Goal: Information Seeking & Learning: Learn about a topic

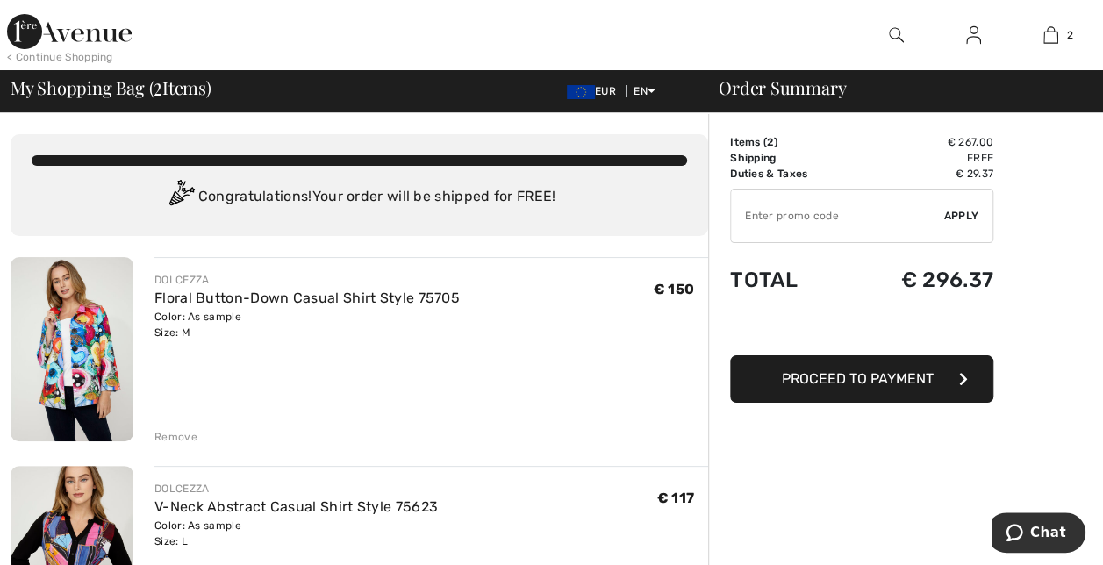
click at [591, 90] on span "EUR" at bounding box center [595, 91] width 56 height 12
click at [577, 91] on img at bounding box center [581, 92] width 28 height 14
click at [25, 21] on img at bounding box center [69, 31] width 125 height 35
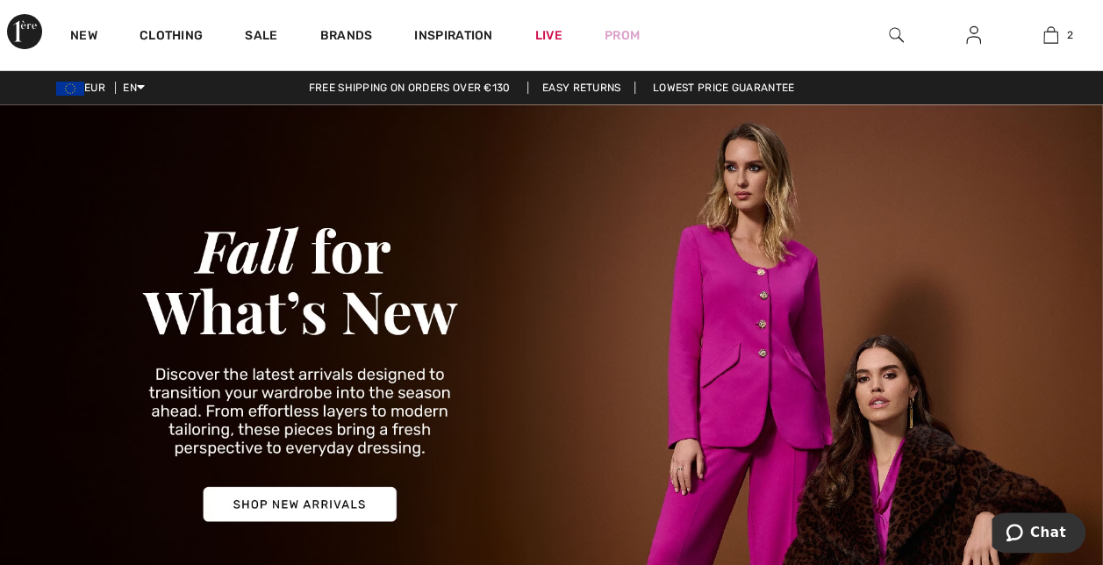
click at [456, 86] on link "Free shipping on orders over €130" at bounding box center [410, 88] width 230 height 12
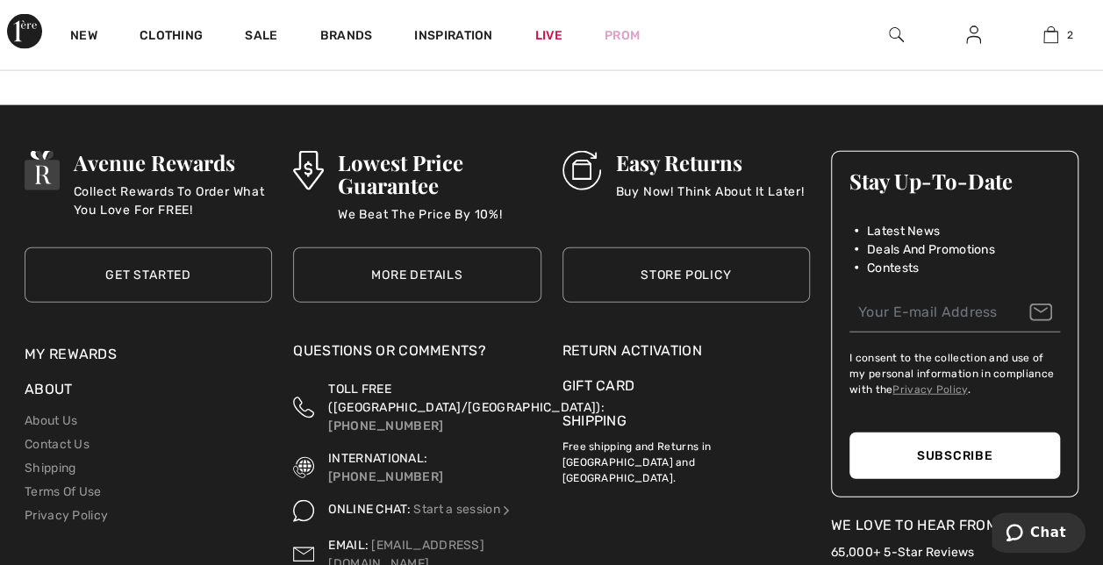
scroll to position [1963, 0]
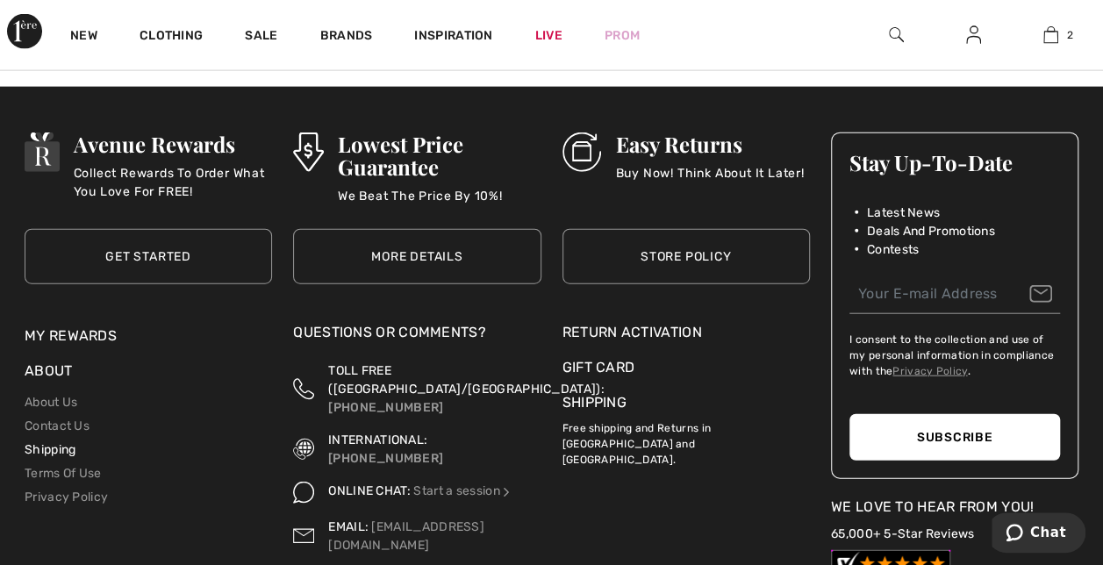
click at [39, 457] on link "Shipping" at bounding box center [50, 449] width 51 height 15
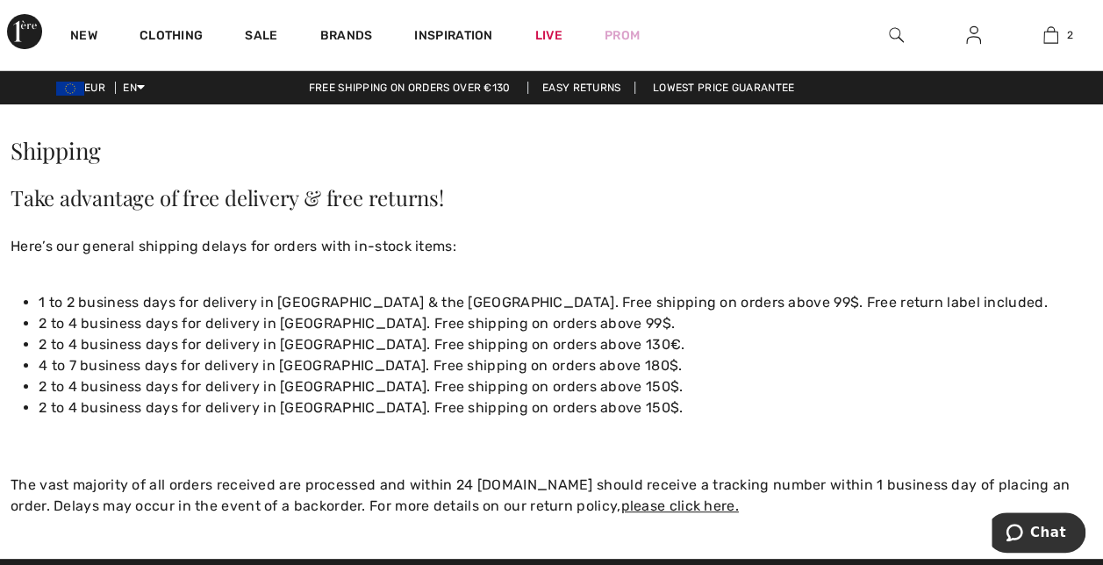
click at [971, 45] on img at bounding box center [973, 35] width 15 height 21
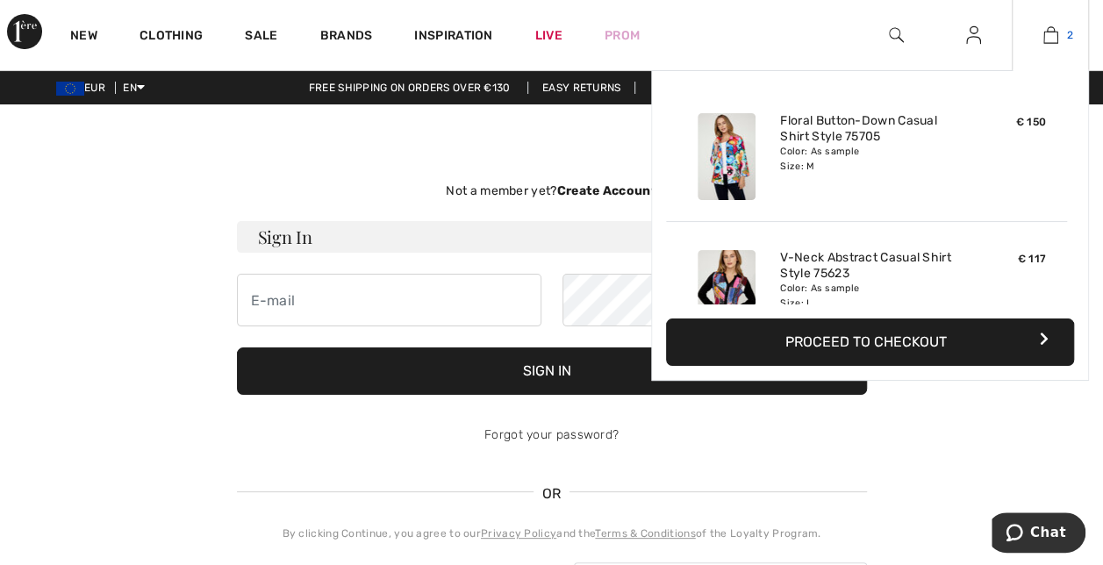
click at [1057, 37] on img at bounding box center [1050, 35] width 15 height 21
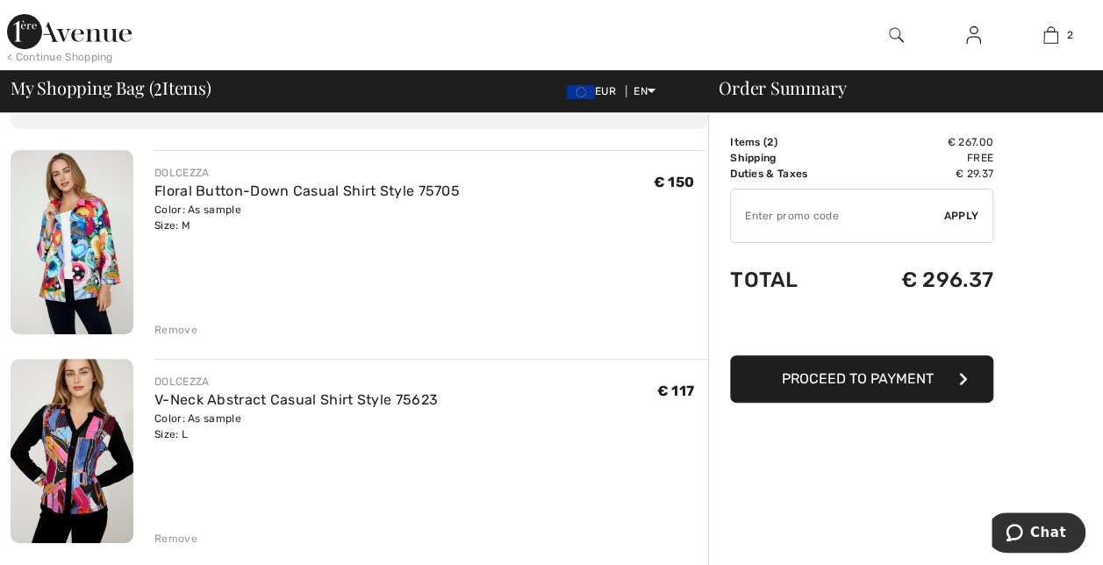
scroll to position [99, 0]
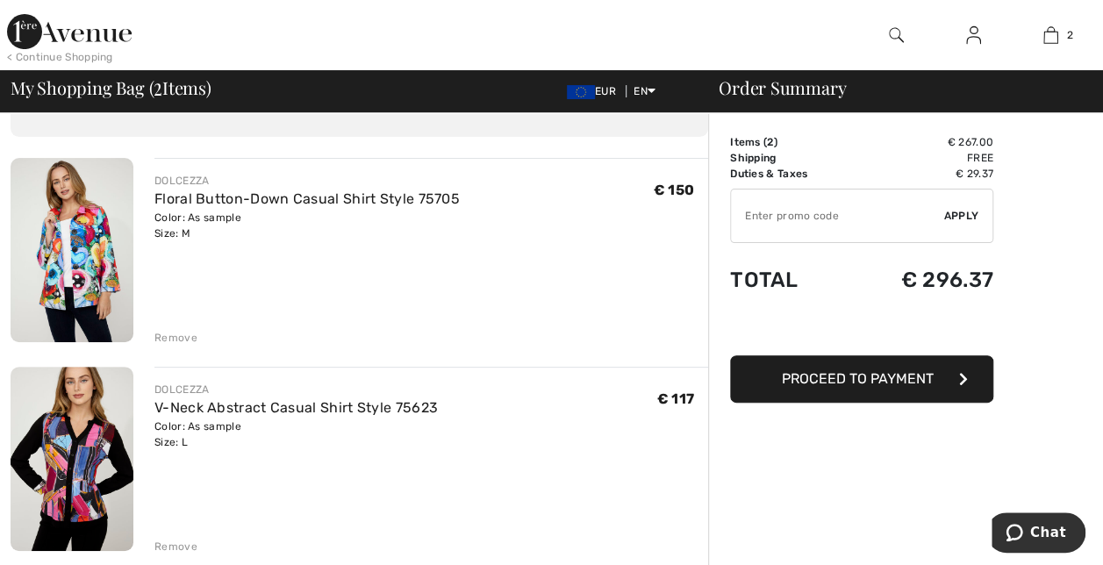
click at [82, 462] on img at bounding box center [72, 459] width 123 height 184
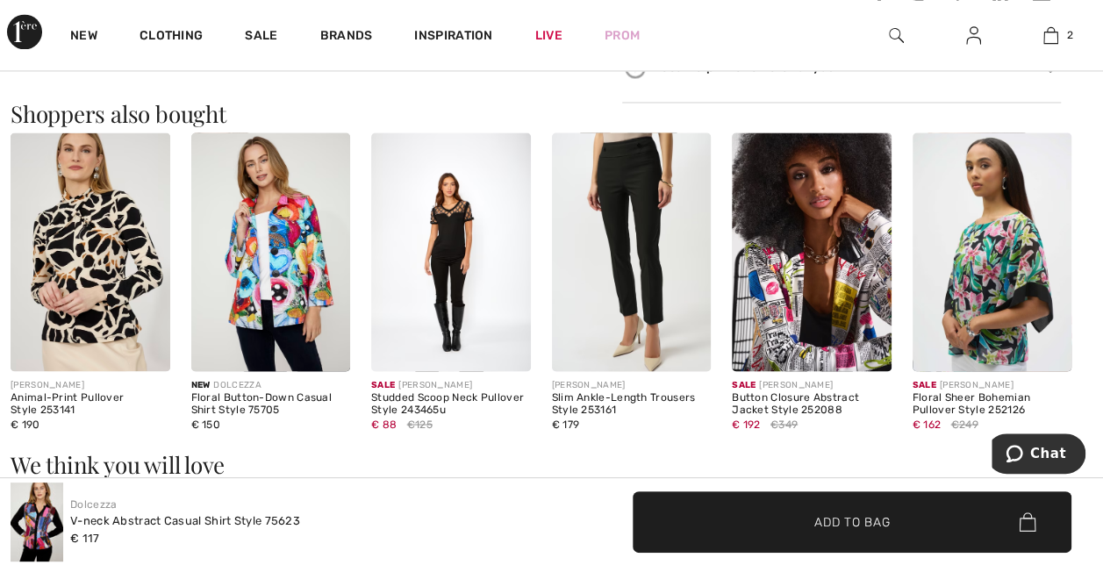
scroll to position [1450, 0]
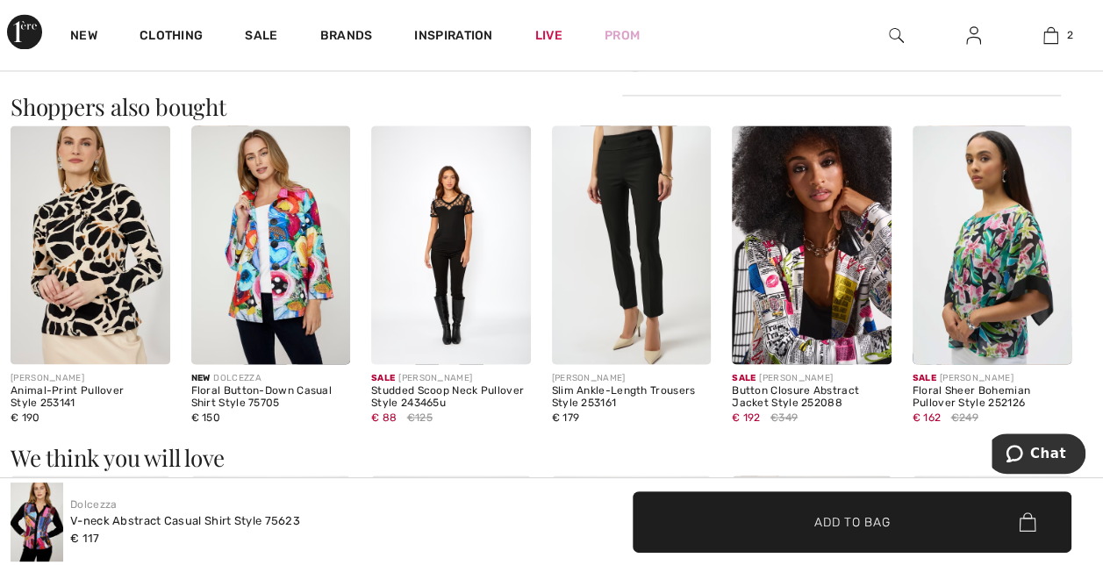
click at [841, 277] on img at bounding box center [812, 244] width 160 height 239
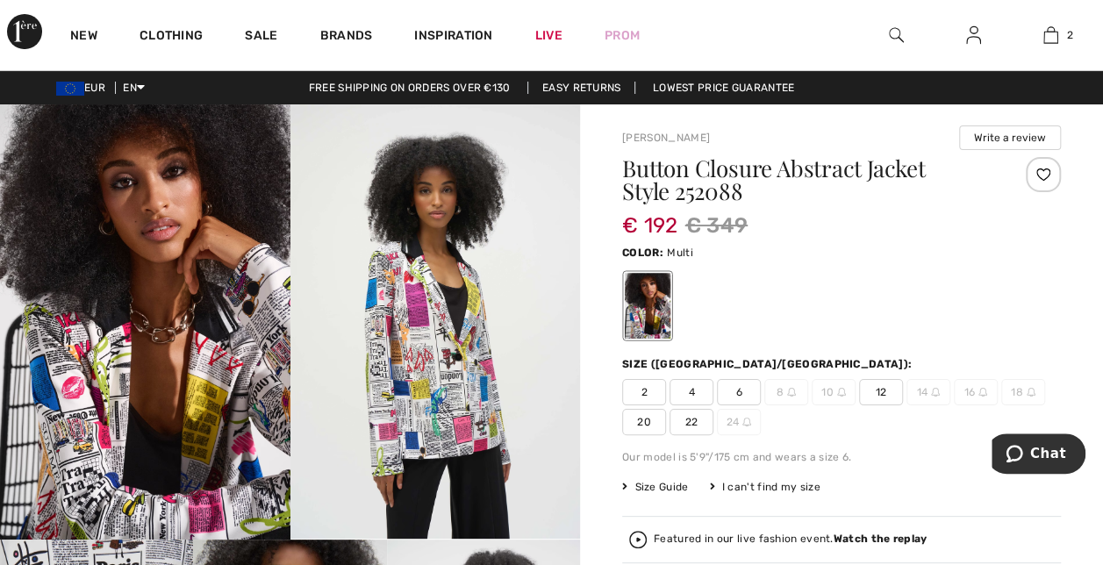
click at [180, 343] on img at bounding box center [145, 321] width 290 height 435
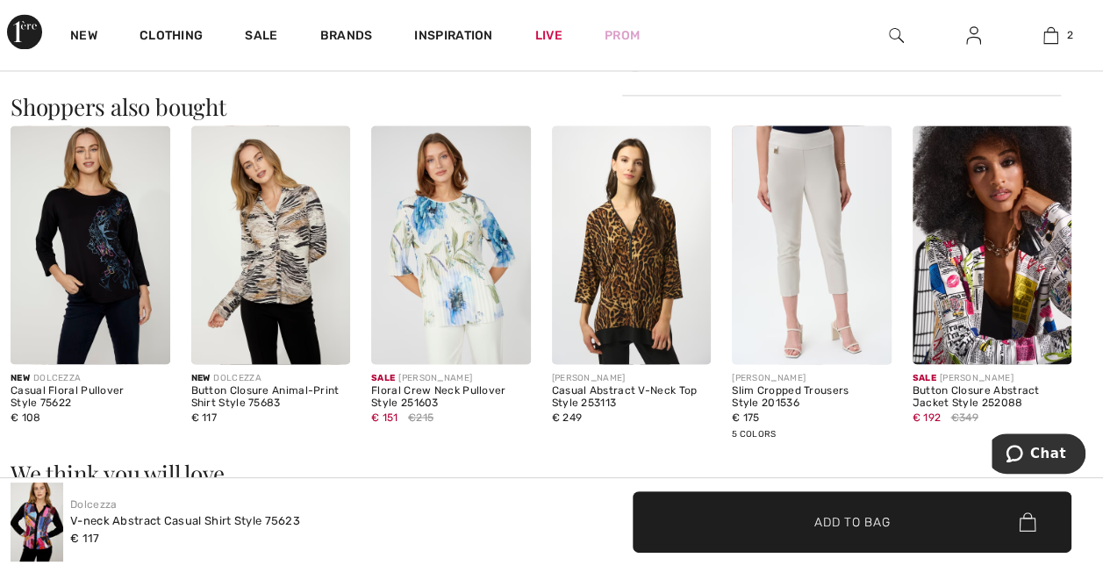
scroll to position [995, 0]
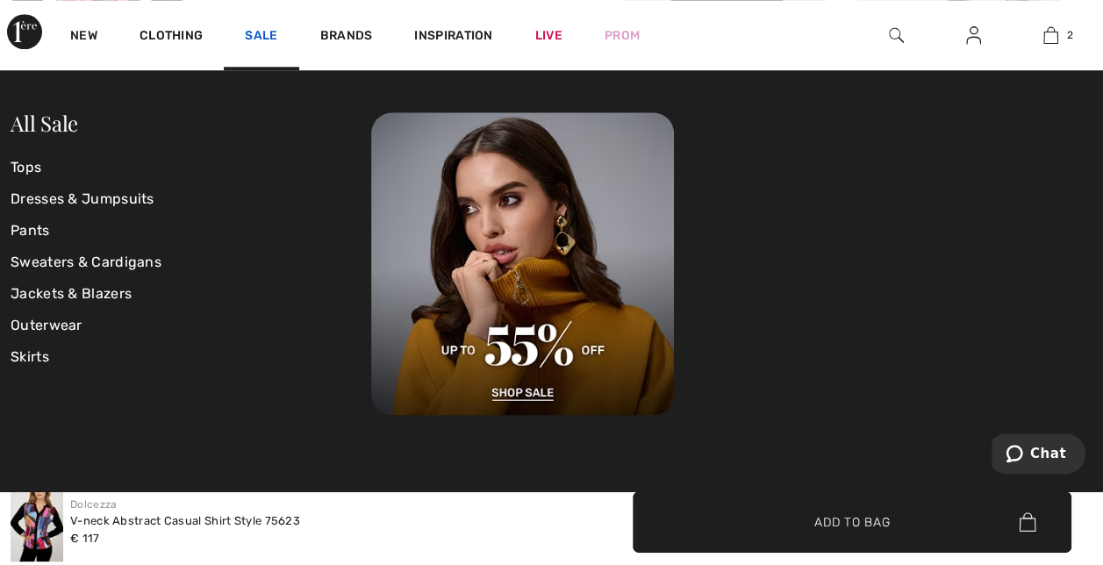
click at [254, 33] on link "Sale" at bounding box center [261, 37] width 32 height 18
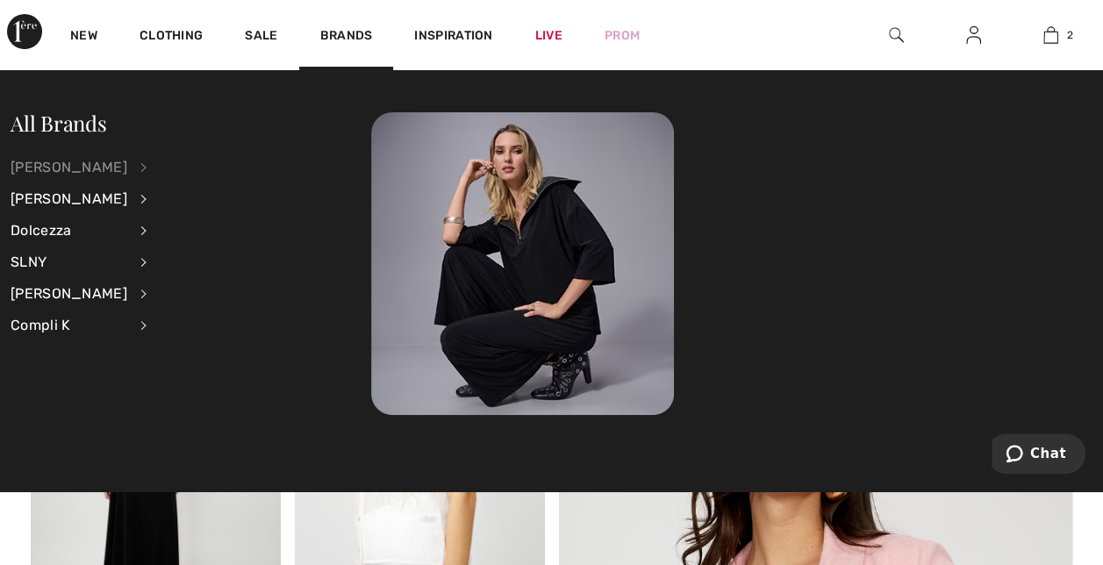
click at [70, 165] on div "[PERSON_NAME]" at bounding box center [69, 168] width 117 height 32
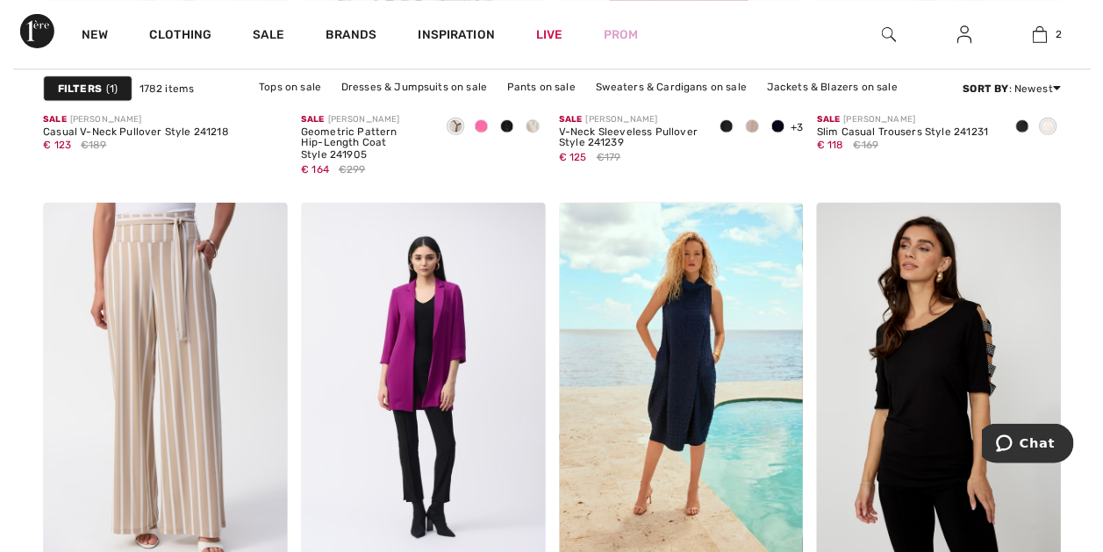
scroll to position [7131, 0]
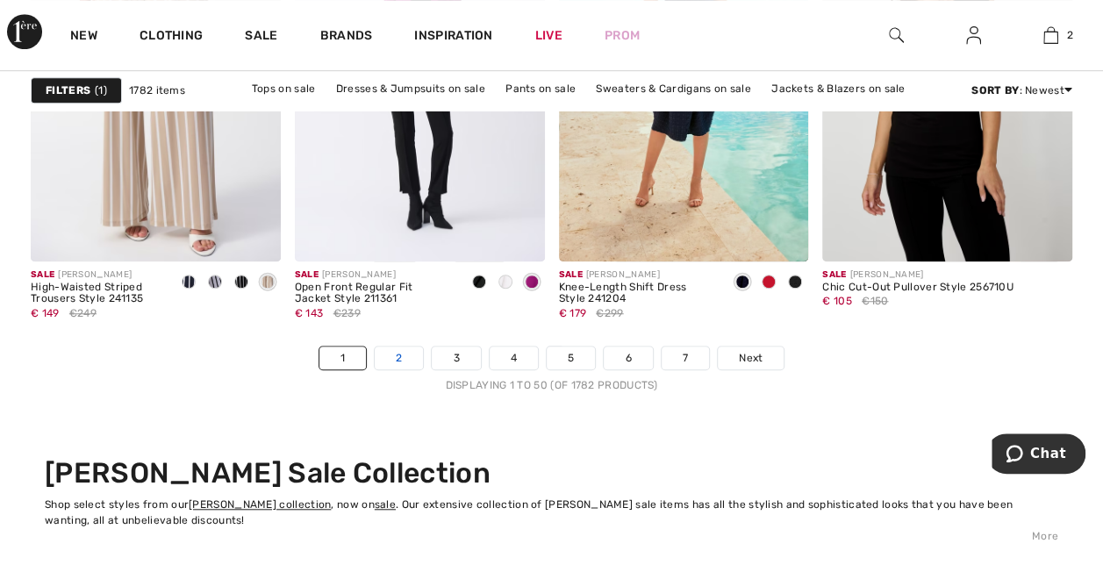
click at [405, 349] on link "2" at bounding box center [399, 358] width 48 height 23
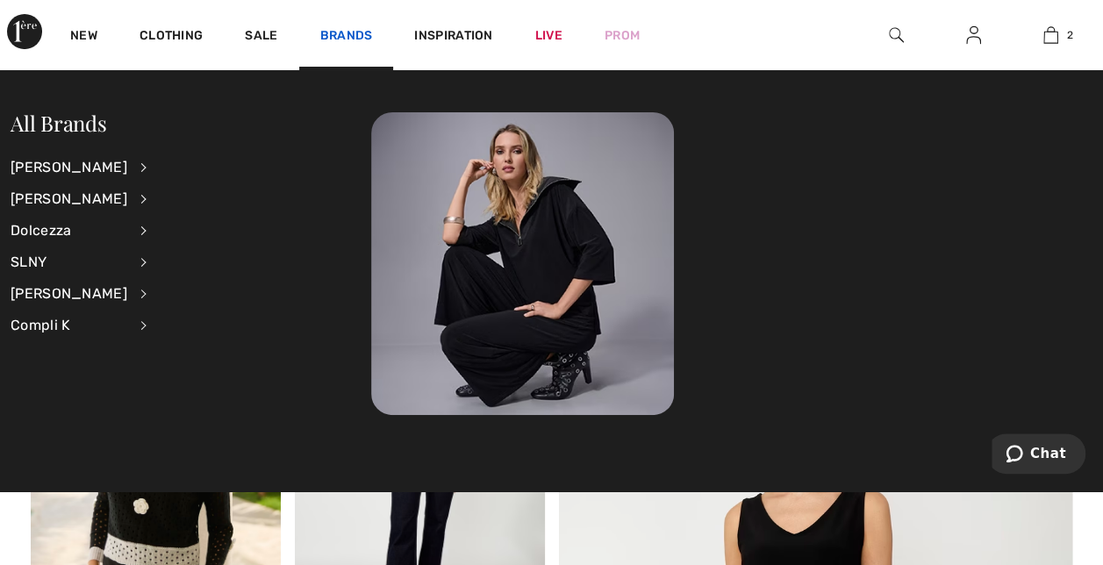
click at [337, 29] on link "Brands" at bounding box center [346, 37] width 53 height 18
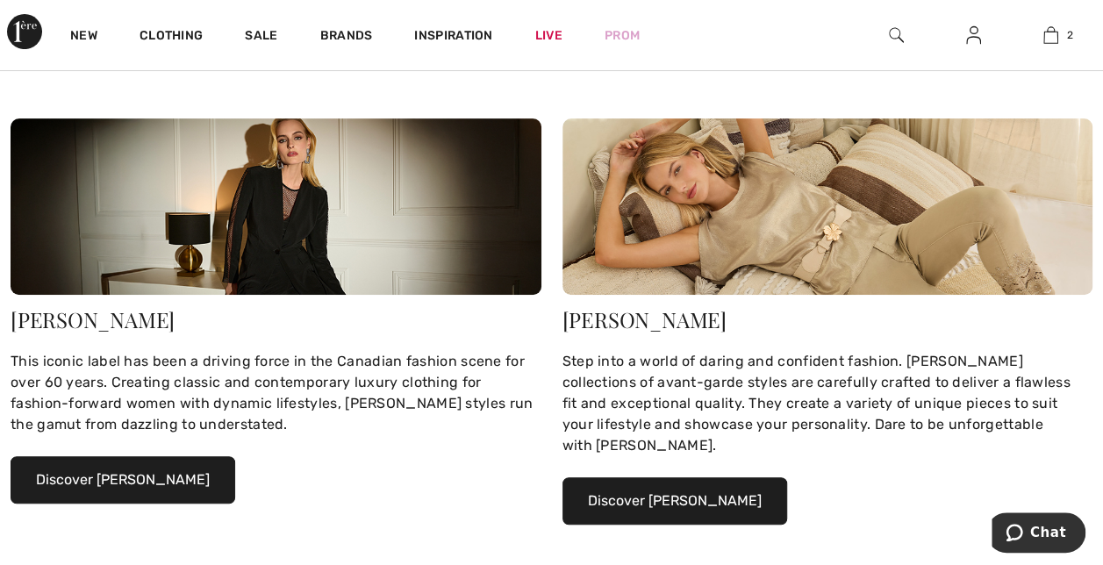
scroll to position [192, 0]
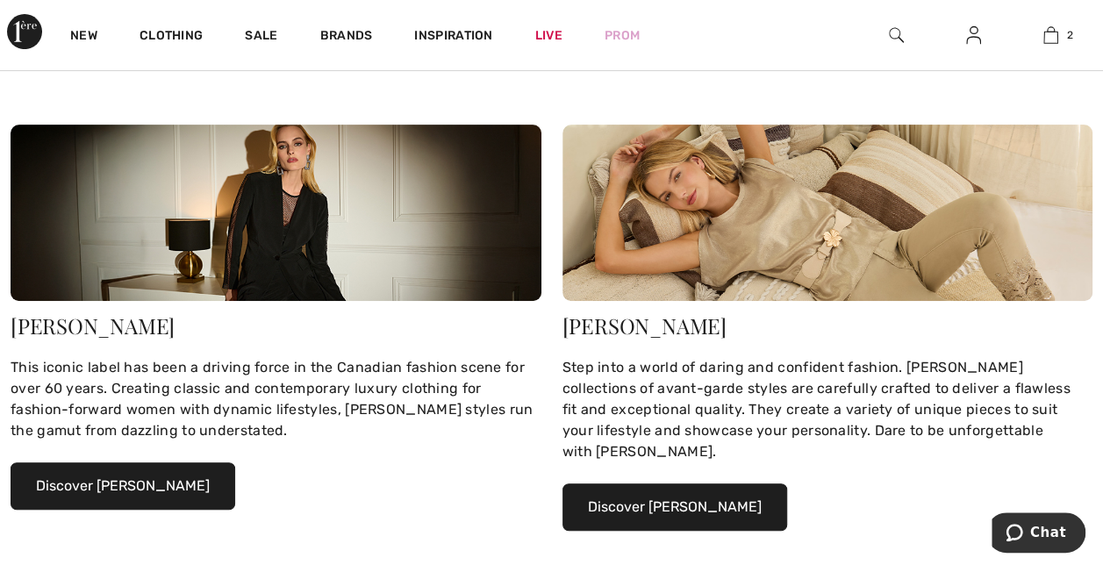
click at [154, 488] on button "Discover Joseph Ribkoff" at bounding box center [123, 485] width 225 height 47
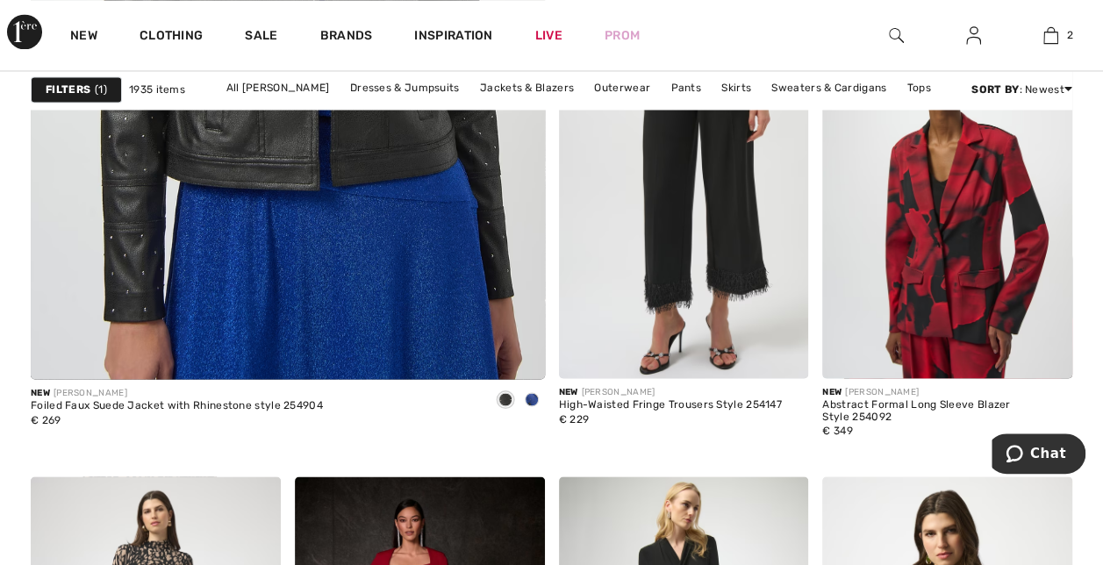
scroll to position [4681, 0]
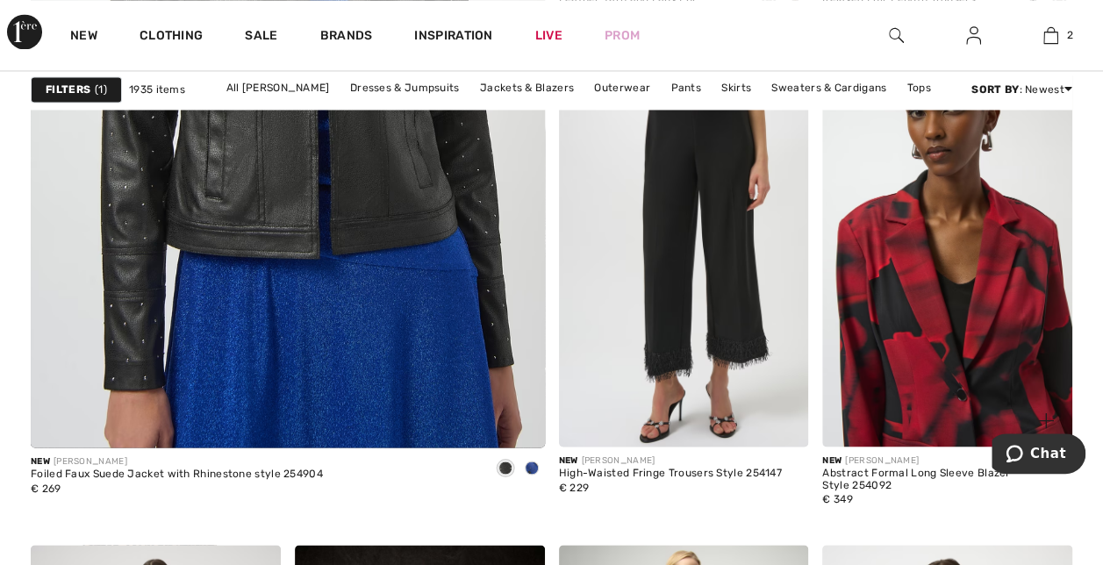
click at [934, 297] on img at bounding box center [947, 259] width 250 height 375
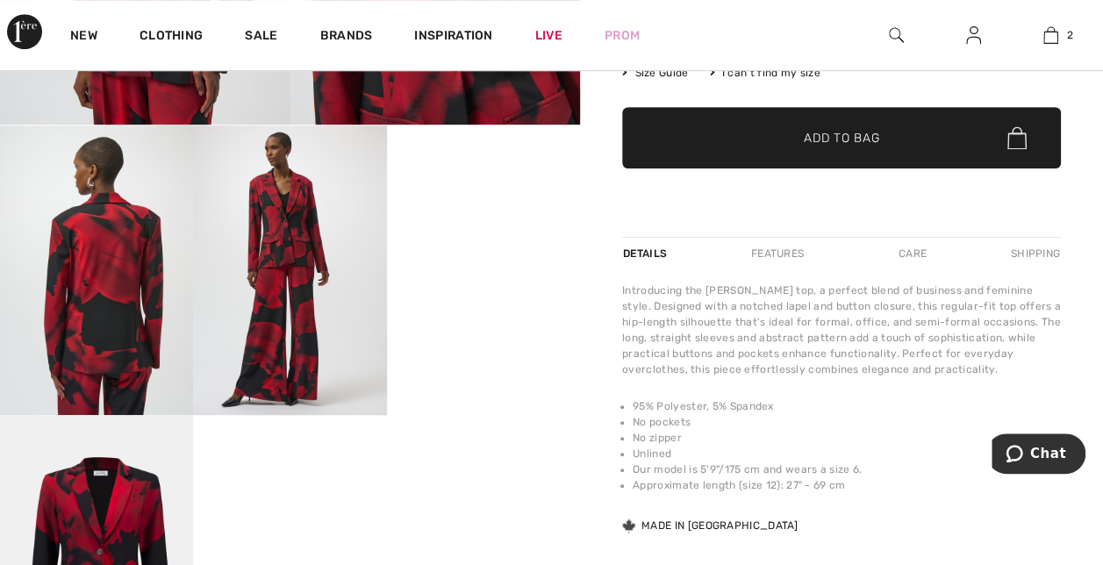
scroll to position [411, 0]
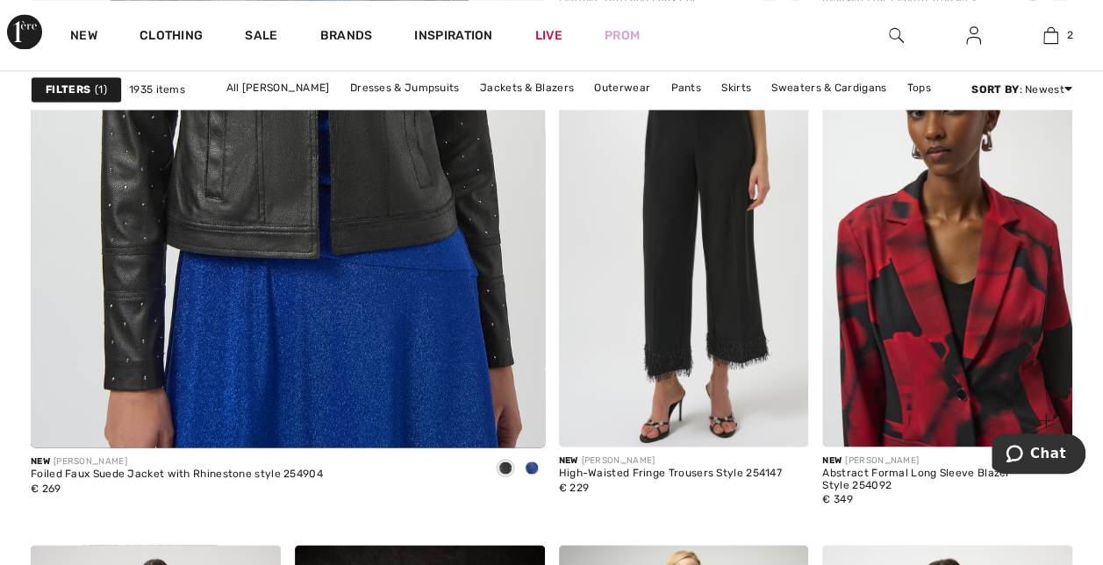
click at [979, 324] on img at bounding box center [947, 259] width 250 height 375
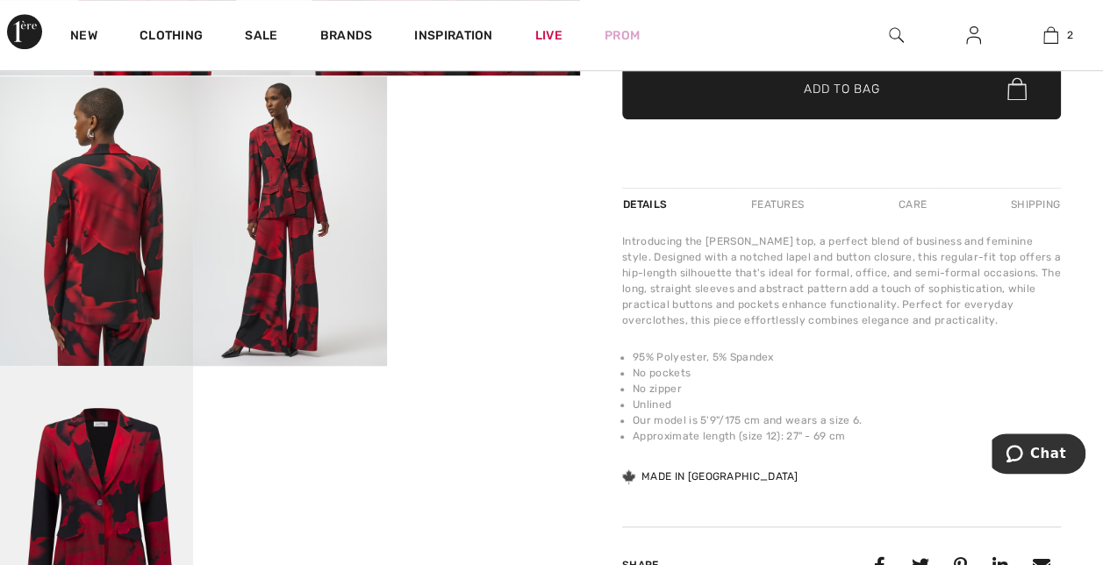
scroll to position [452, 0]
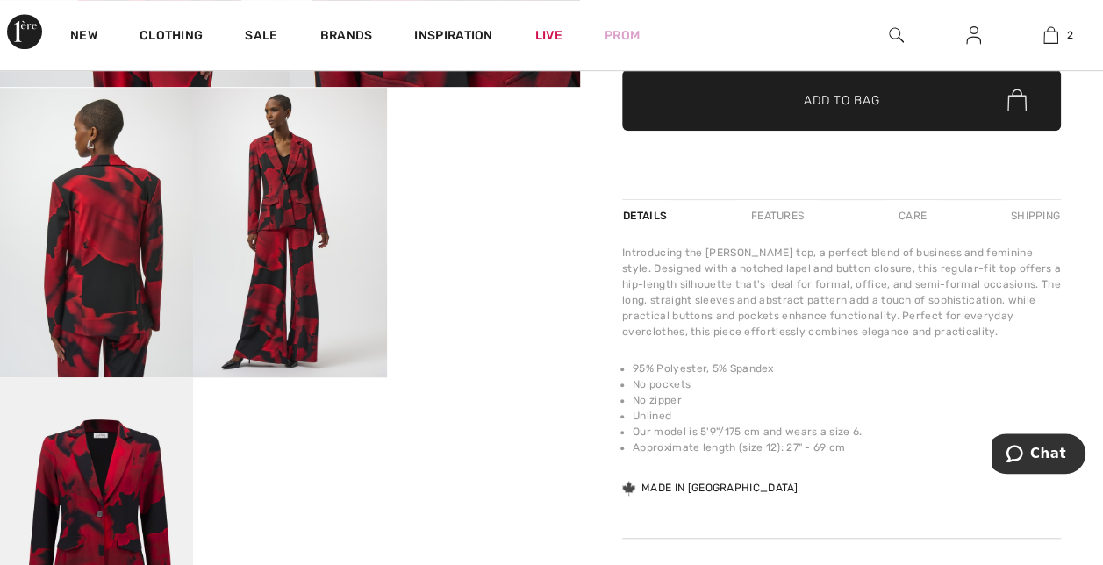
click at [472, 184] on video "Your browser does not support the video tag." at bounding box center [483, 136] width 193 height 97
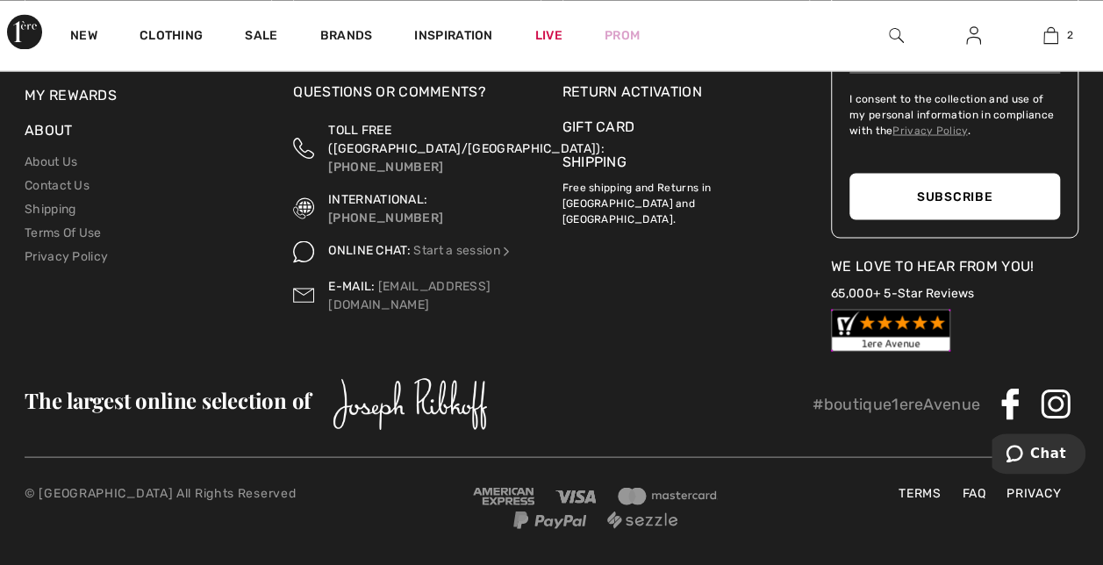
scroll to position [975, 0]
